Goal: Task Accomplishment & Management: Manage account settings

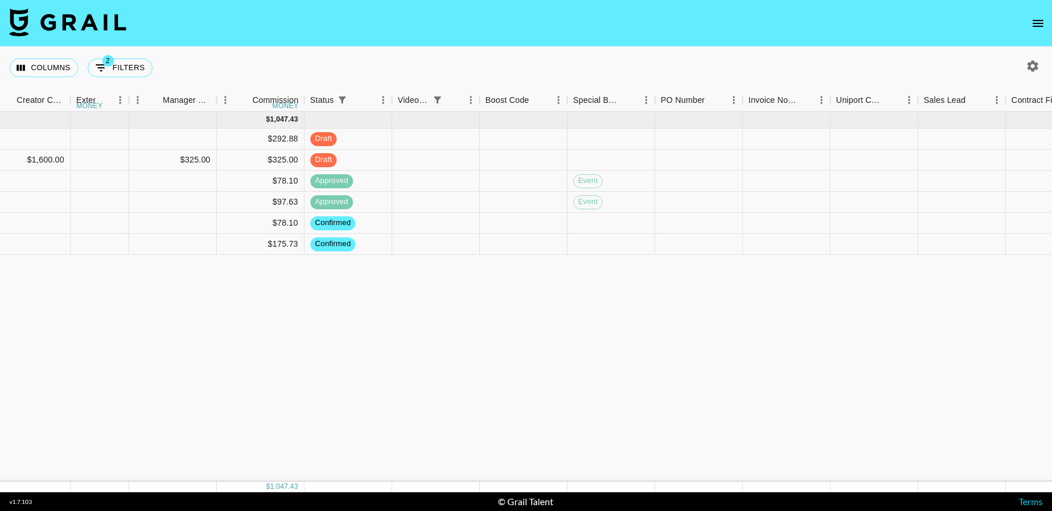
scroll to position [0, 1253]
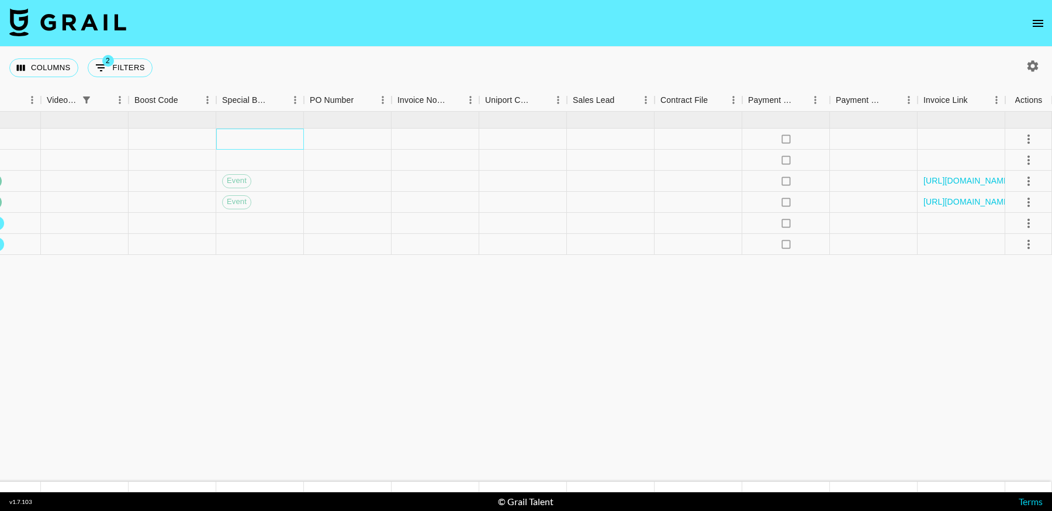
click at [264, 136] on div at bounding box center [260, 139] width 88 height 21
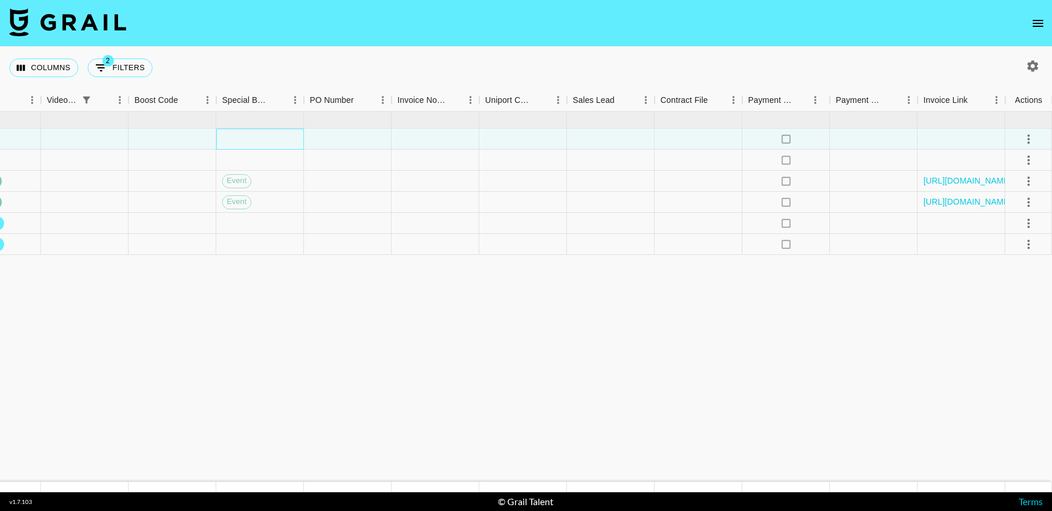
click at [264, 136] on div at bounding box center [260, 139] width 88 height 21
click at [255, 193] on li "event" at bounding box center [260, 191] width 166 height 21
type input "event"
click at [1026, 141] on icon "select merge strategy" at bounding box center [1028, 139] width 14 height 14
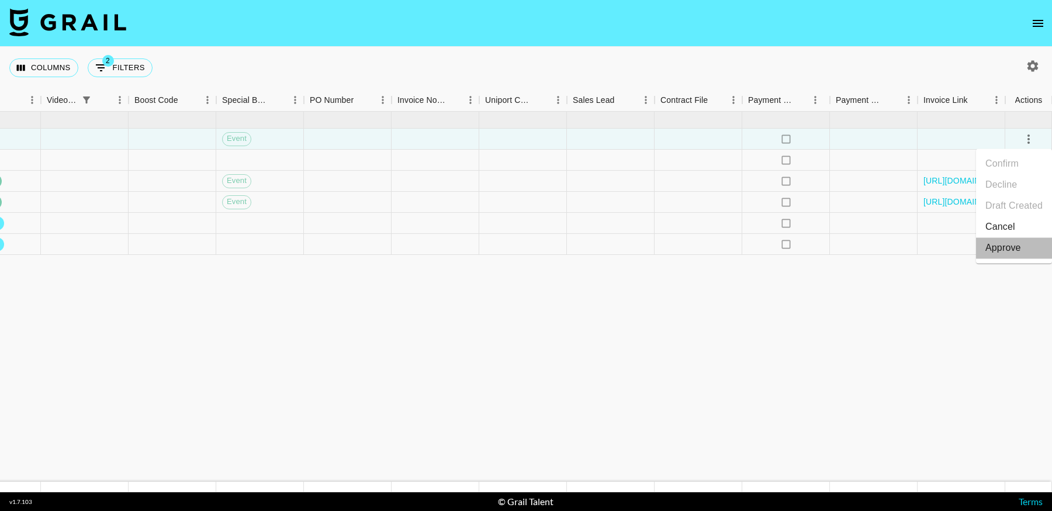
click at [998, 247] on div "Approve" at bounding box center [1003, 248] width 36 height 14
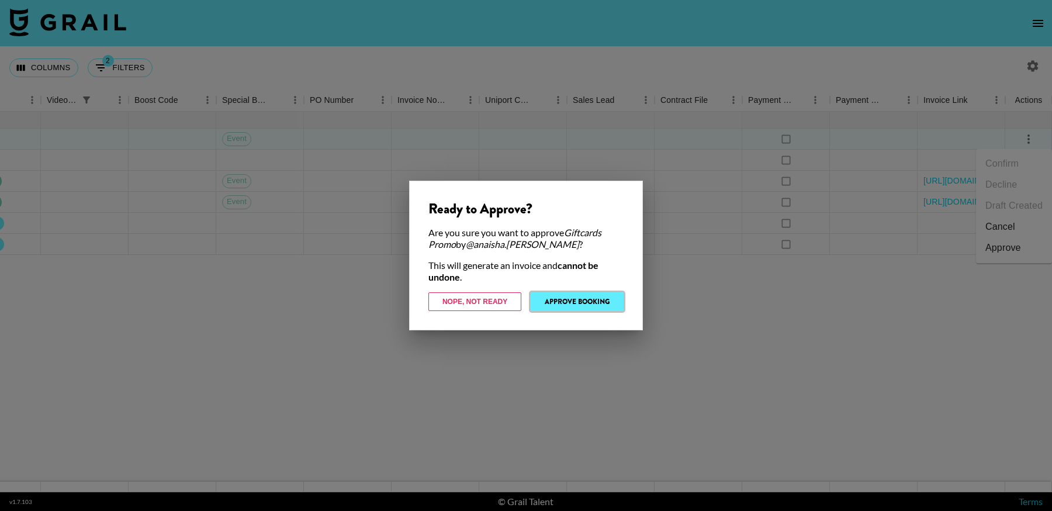
click at [564, 300] on button "Approve Booking" at bounding box center [577, 301] width 93 height 19
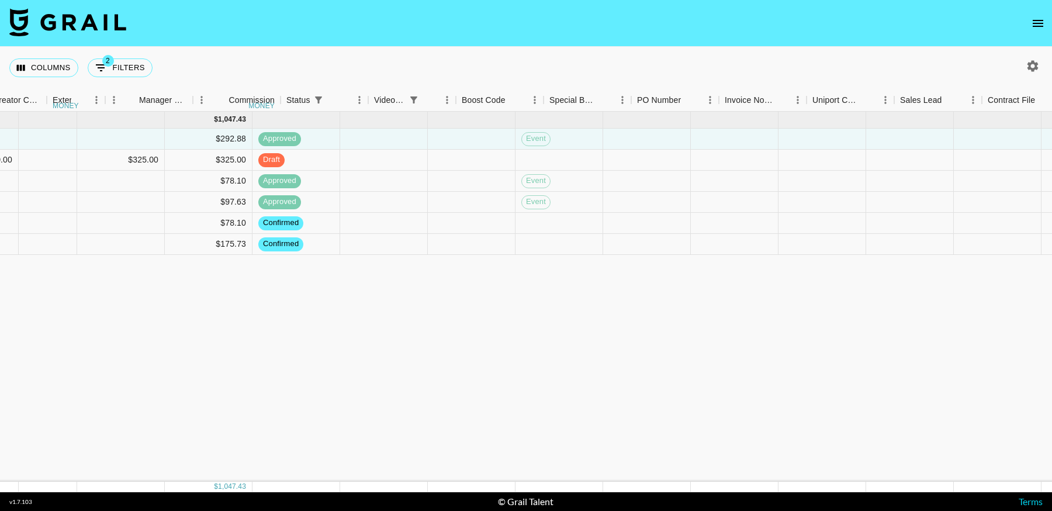
scroll to position [0, 729]
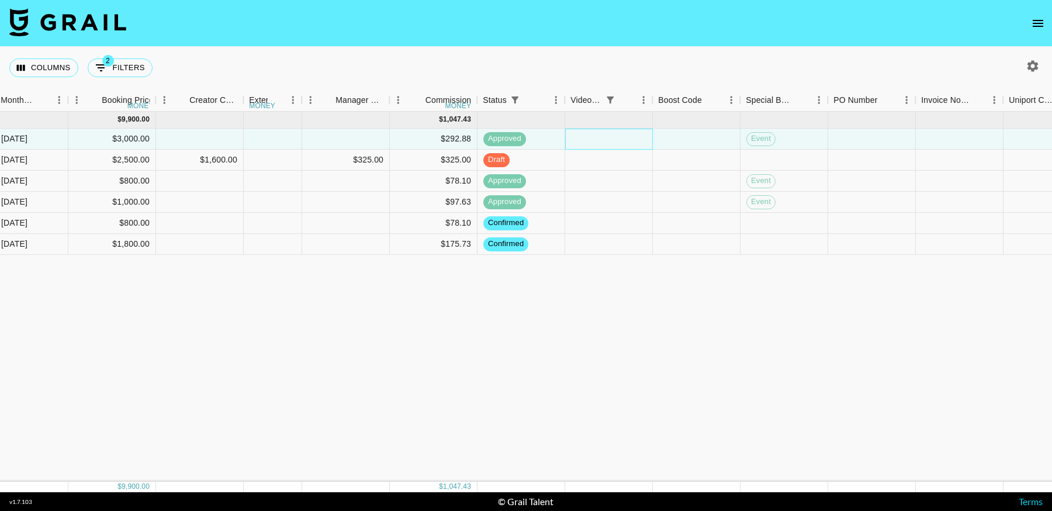
click at [583, 141] on div at bounding box center [609, 139] width 88 height 21
type input "[URL][DOMAIN_NAME]"
click at [609, 293] on div "[DATE] ( 6 ) $ 9,900.00 $ 1,047.43 rec8hzEQZFS6uo13G anaisha.torres [EMAIL_ADDR…" at bounding box center [423, 297] width 2305 height 370
